Goal: Task Accomplishment & Management: Use online tool/utility

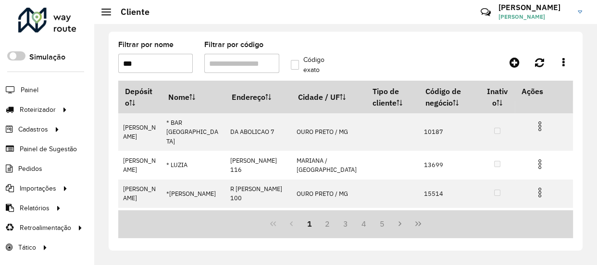
type input "****"
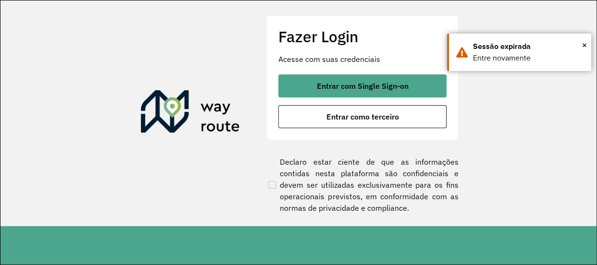
click at [352, 103] on div "Entrar com Single Sign-on Entrar como terceiro" at bounding box center [362, 101] width 168 height 54
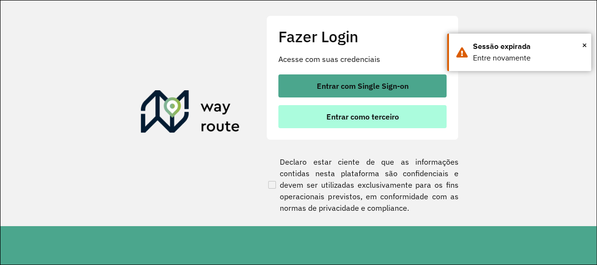
click at [355, 115] on span "Entrar como terceiro" at bounding box center [362, 117] width 73 height 8
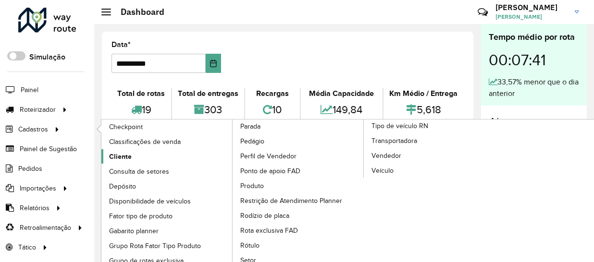
click at [122, 154] on span "Cliente" at bounding box center [120, 157] width 23 height 10
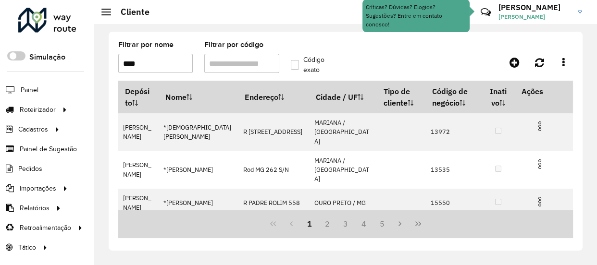
click at [152, 73] on formly-field "Filtrar por nome ****" at bounding box center [155, 60] width 86 height 39
click at [149, 66] on input "****" at bounding box center [155, 63] width 74 height 19
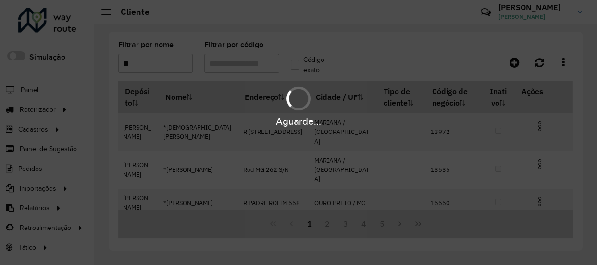
type input "*"
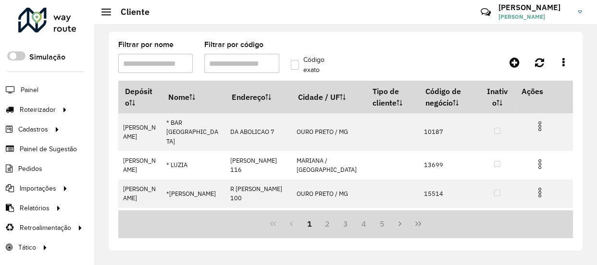
click at [259, 65] on input "Filtrar por código" at bounding box center [241, 63] width 74 height 19
paste input "******"
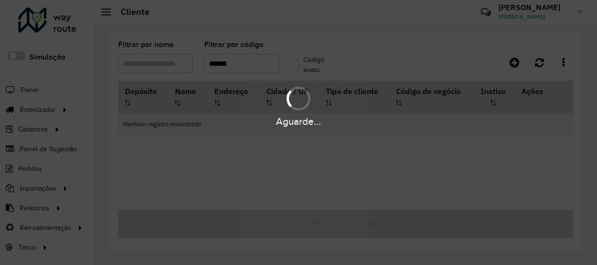
type input "******"
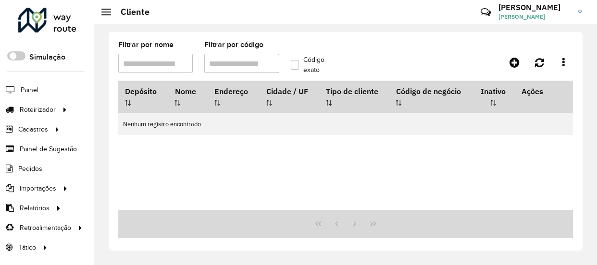
paste input "*****"
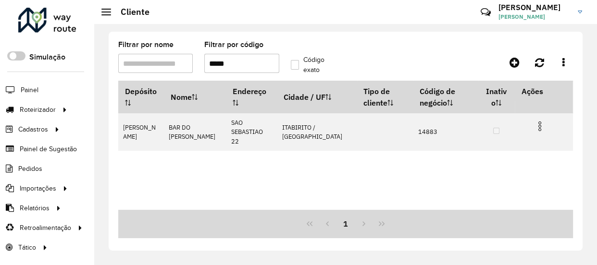
type input "*****"
click at [224, 66] on input "*****" at bounding box center [241, 63] width 74 height 19
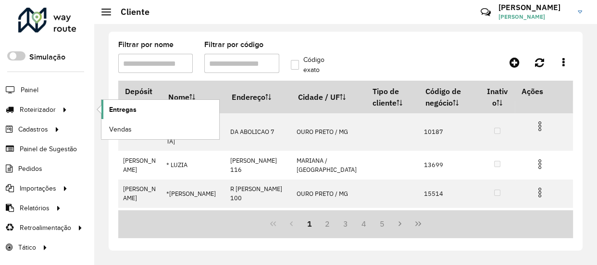
click at [116, 111] on span "Entregas" at bounding box center [122, 110] width 27 height 10
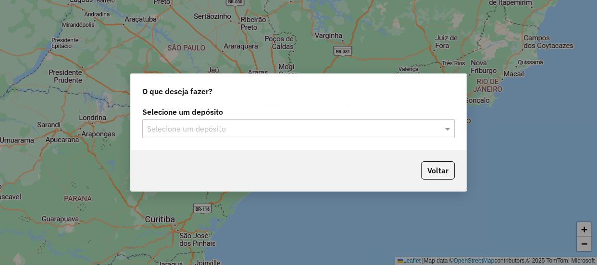
click at [257, 125] on input "text" at bounding box center [289, 130] width 284 height 12
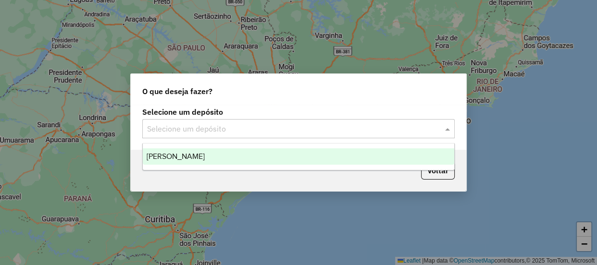
click at [236, 160] on div "[PERSON_NAME]" at bounding box center [298, 156] width 311 height 16
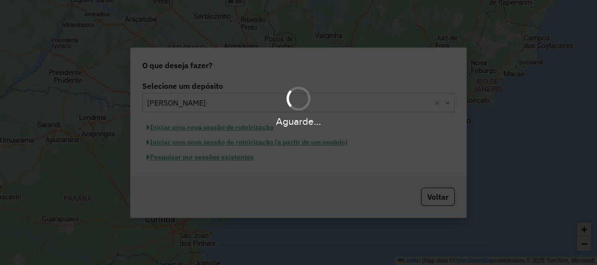
click at [246, 160] on hb-app "Aguarde... Pop-up bloqueado! Seu navegador bloqueou automáticamente a abertura …" at bounding box center [298, 132] width 597 height 265
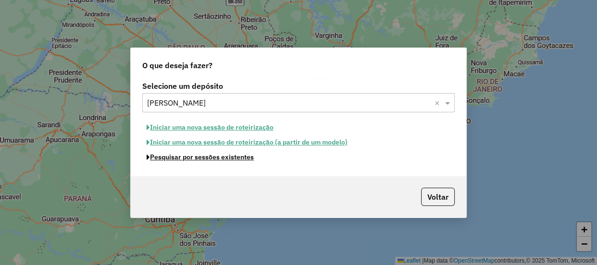
click at [246, 160] on button "Pesquisar por sessões existentes" at bounding box center [200, 157] width 116 height 15
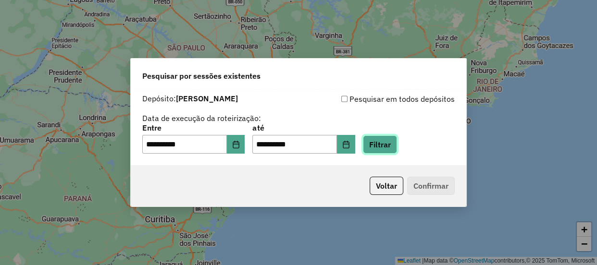
click at [382, 145] on button "Filtrar" at bounding box center [380, 145] width 34 height 18
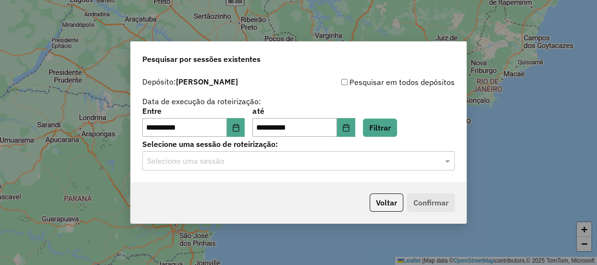
click at [286, 167] on input "text" at bounding box center [289, 162] width 284 height 12
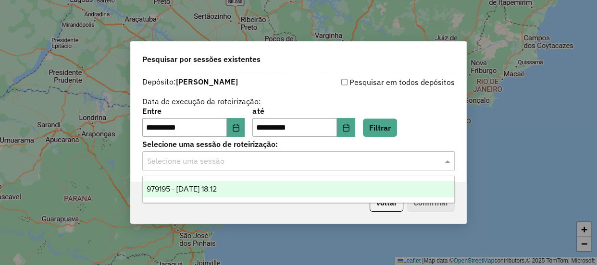
click at [236, 188] on div "979195 - [DATE] 18:12" at bounding box center [298, 189] width 311 height 16
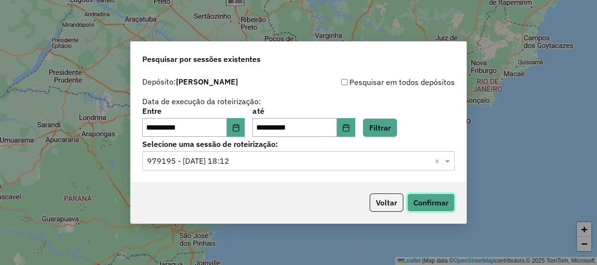
click at [432, 202] on button "Confirmar" at bounding box center [431, 203] width 48 height 18
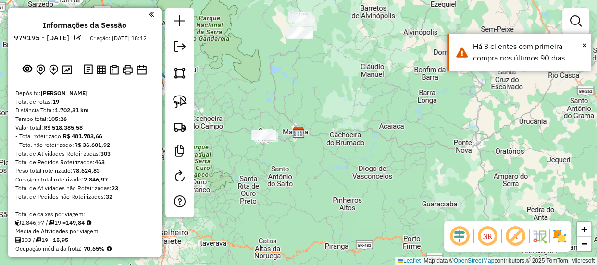
scroll to position [262, 0]
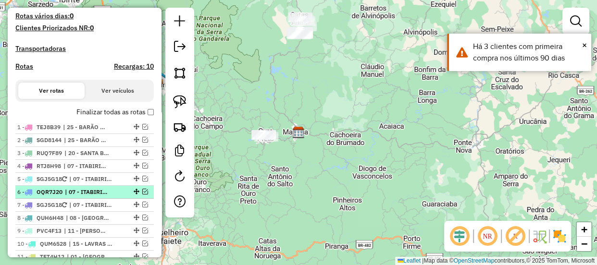
click at [143, 195] on em at bounding box center [145, 192] width 6 height 6
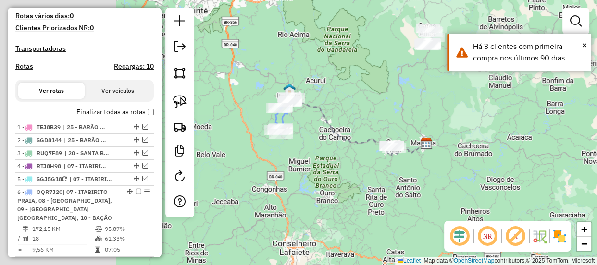
drag, startPoint x: 250, startPoint y: 163, endPoint x: 338, endPoint y: 159, distance: 88.0
click at [363, 174] on div "Janela de atendimento Grade de atendimento Capacidade Transportadoras Veículos …" at bounding box center [298, 132] width 597 height 265
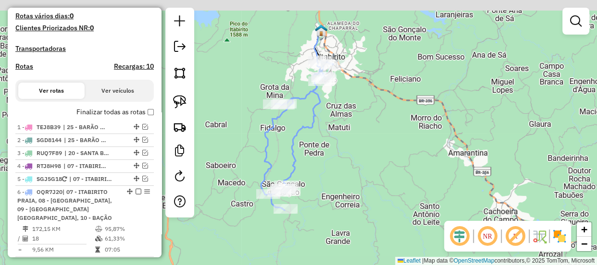
drag, startPoint x: 347, startPoint y: 152, endPoint x: 363, endPoint y: 161, distance: 18.3
click at [363, 161] on div "Janela de atendimento Grade de atendimento Capacidade Transportadoras Veículos …" at bounding box center [298, 132] width 597 height 265
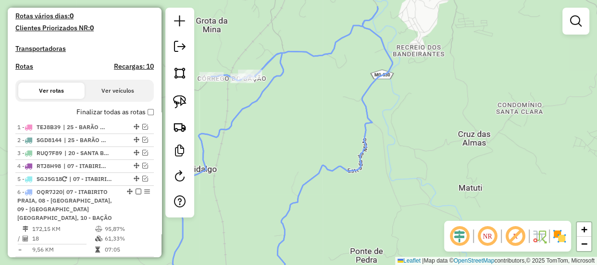
drag, startPoint x: 357, startPoint y: 144, endPoint x: 408, endPoint y: 159, distance: 53.2
click at [406, 159] on div "Janela de atendimento Grade de atendimento Capacidade Transportadoras Veículos …" at bounding box center [298, 132] width 597 height 265
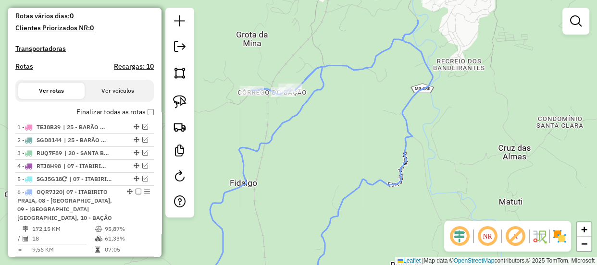
drag, startPoint x: 321, startPoint y: 155, endPoint x: 303, endPoint y: 183, distance: 33.3
click at [303, 183] on div "Janela de atendimento Grade de atendimento Capacidade Transportadoras Veículos …" at bounding box center [298, 132] width 597 height 265
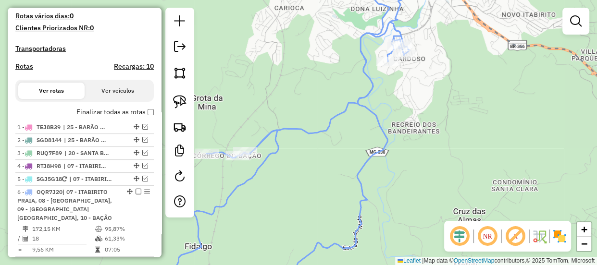
drag, startPoint x: 368, startPoint y: 124, endPoint x: 320, endPoint y: 188, distance: 79.7
click at [315, 197] on div "Janela de atendimento Grade de atendimento Capacidade Transportadoras Veículos …" at bounding box center [298, 132] width 597 height 265
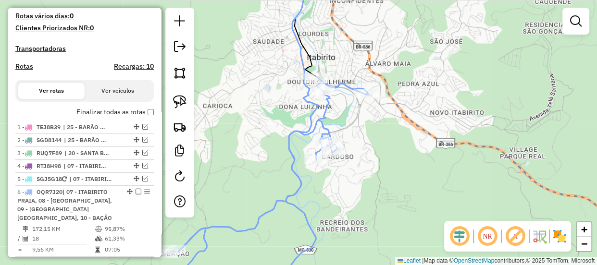
drag, startPoint x: 346, startPoint y: 179, endPoint x: 340, endPoint y: 186, distance: 9.9
click at [340, 186] on div "Janela de atendimento Grade de atendimento Capacidade Transportadoras Veículos …" at bounding box center [298, 132] width 597 height 265
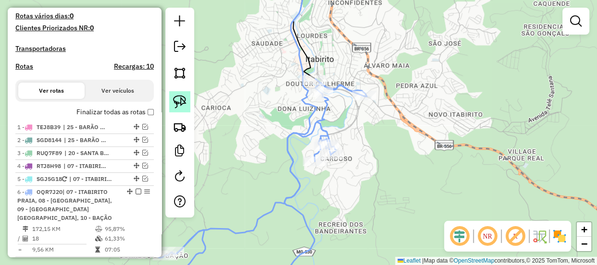
click at [178, 105] on img at bounding box center [179, 101] width 13 height 13
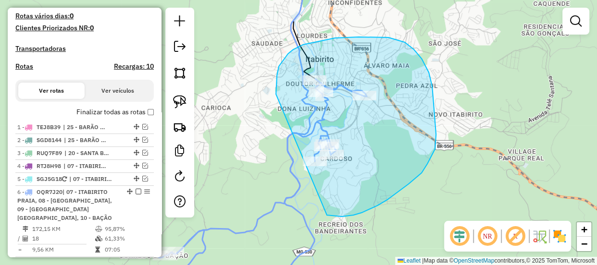
drag, startPoint x: 277, startPoint y: 75, endPoint x: 241, endPoint y: 165, distance: 96.8
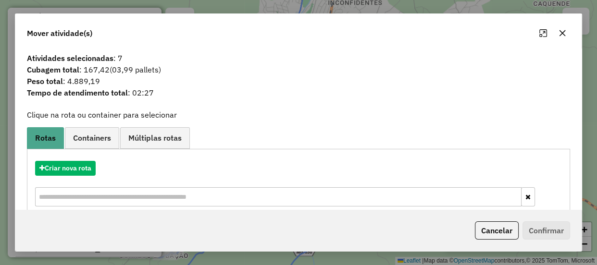
click at [562, 35] on icon "button" at bounding box center [562, 33] width 8 height 8
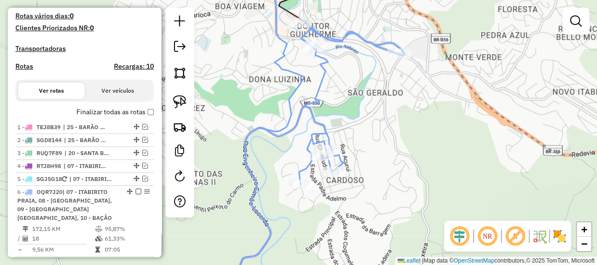
drag, startPoint x: 349, startPoint y: 136, endPoint x: 343, endPoint y: 153, distance: 18.4
click at [343, 153] on div "Janela de atendimento Grade de atendimento Capacidade Transportadoras Veículos …" at bounding box center [298, 132] width 597 height 265
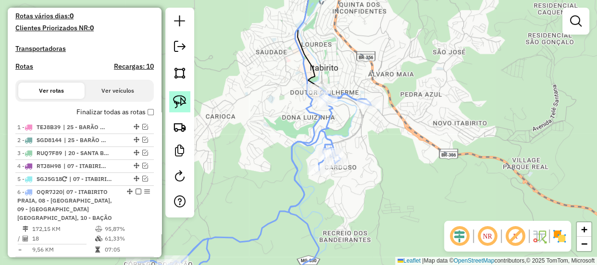
click at [186, 101] on link at bounding box center [179, 101] width 21 height 21
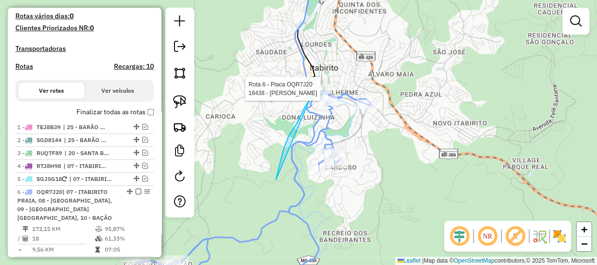
click at [316, 86] on div "Rota 6 - Placa OQR7J20 18438 - KOKUMI SUSHI Janela de atendimento Grade de aten…" at bounding box center [298, 132] width 597 height 265
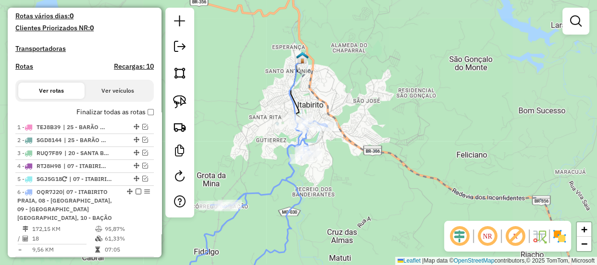
drag, startPoint x: 324, startPoint y: 219, endPoint x: 417, endPoint y: 125, distance: 131.8
click at [416, 125] on div "Janela de atendimento Grade de atendimento Capacidade Transportadoras Veículos …" at bounding box center [298, 132] width 597 height 265
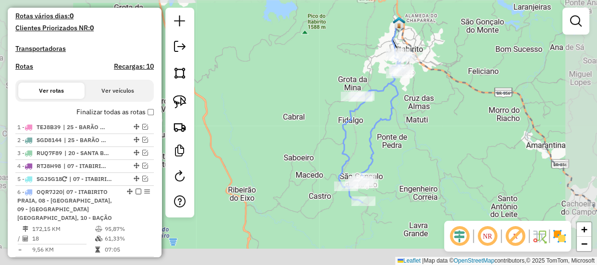
drag, startPoint x: 393, startPoint y: 182, endPoint x: 384, endPoint y: 137, distance: 45.0
click at [384, 137] on div "Janela de atendimento Grade de atendimento Capacidade Transportadoras Veículos …" at bounding box center [298, 132] width 597 height 265
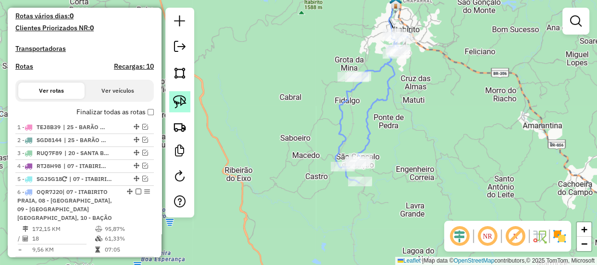
click at [178, 102] on img at bounding box center [179, 101] width 13 height 13
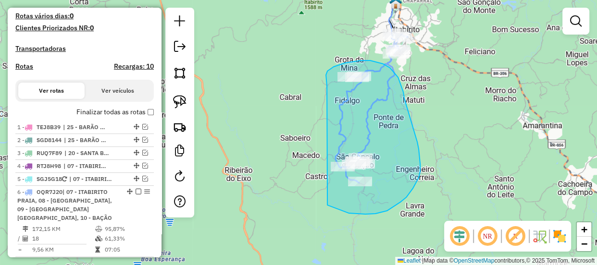
drag, startPoint x: 327, startPoint y: 87, endPoint x: 306, endPoint y: 175, distance: 90.8
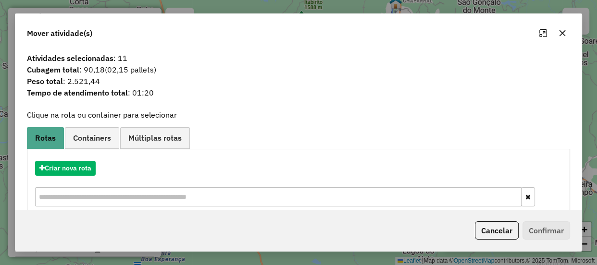
click at [558, 35] on icon "button" at bounding box center [562, 33] width 8 height 8
